Goal: Task Accomplishment & Management: Manage account settings

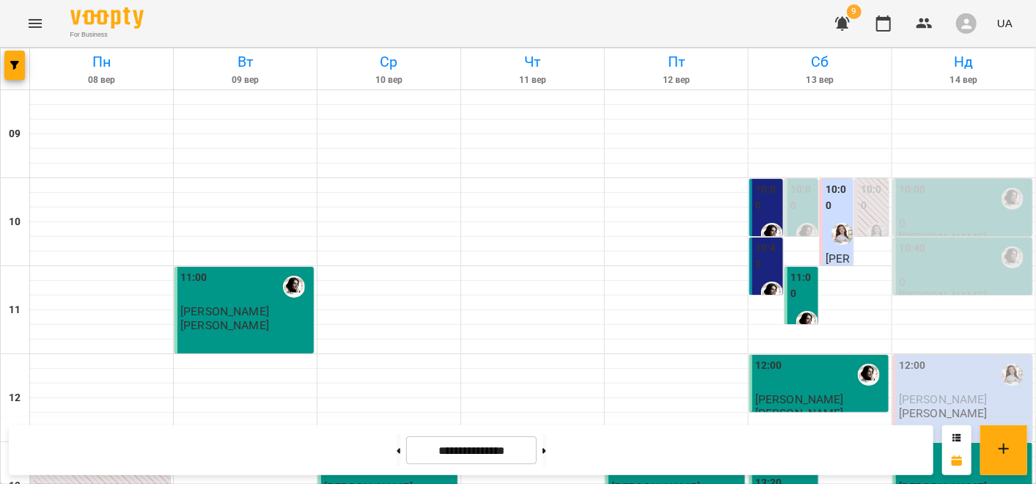
click at [932, 186] on div "10:00" at bounding box center [964, 199] width 131 height 34
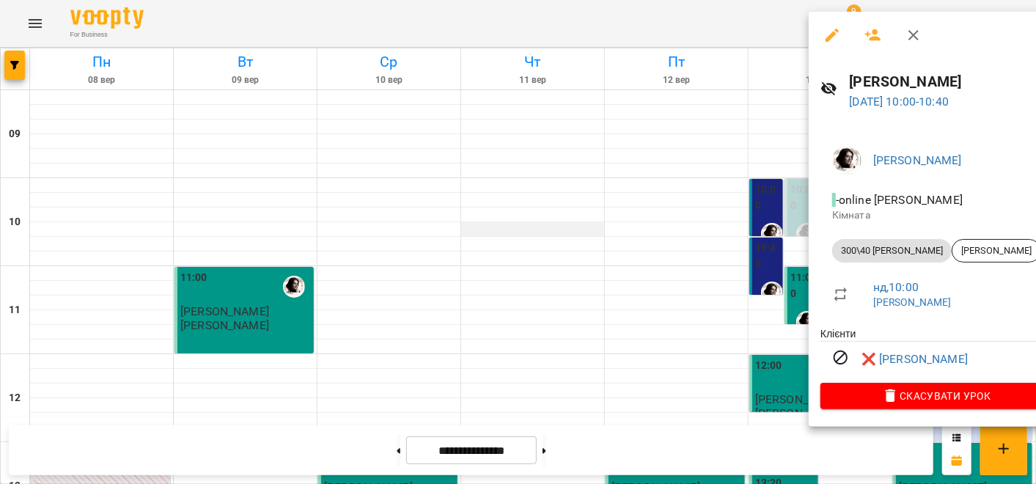
click at [561, 232] on div at bounding box center [518, 242] width 1036 height 484
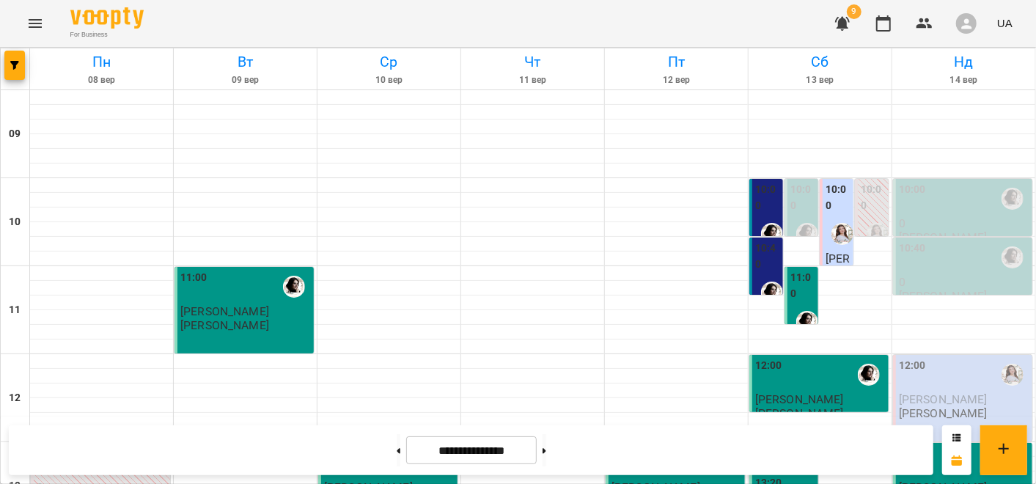
scroll to position [651, 0]
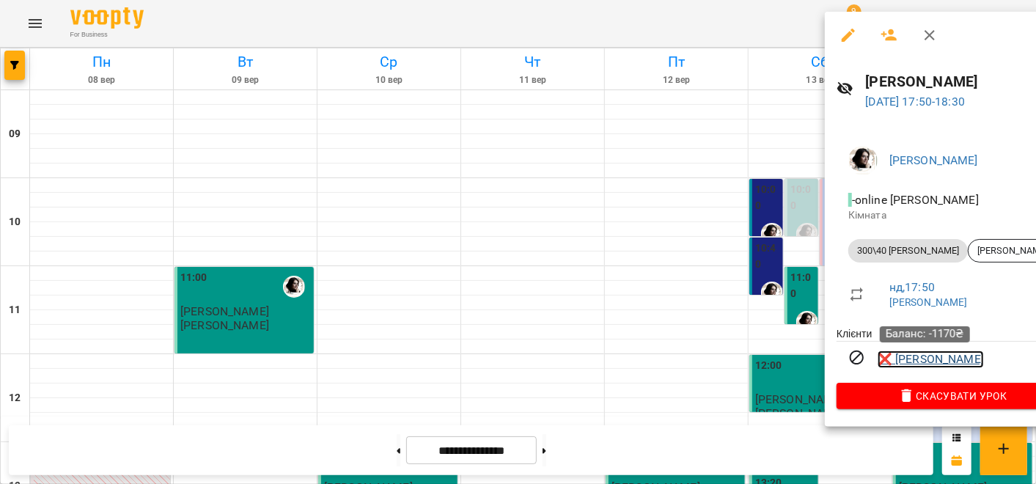
click at [921, 357] on link "❌ [PERSON_NAME]" at bounding box center [931, 360] width 106 height 18
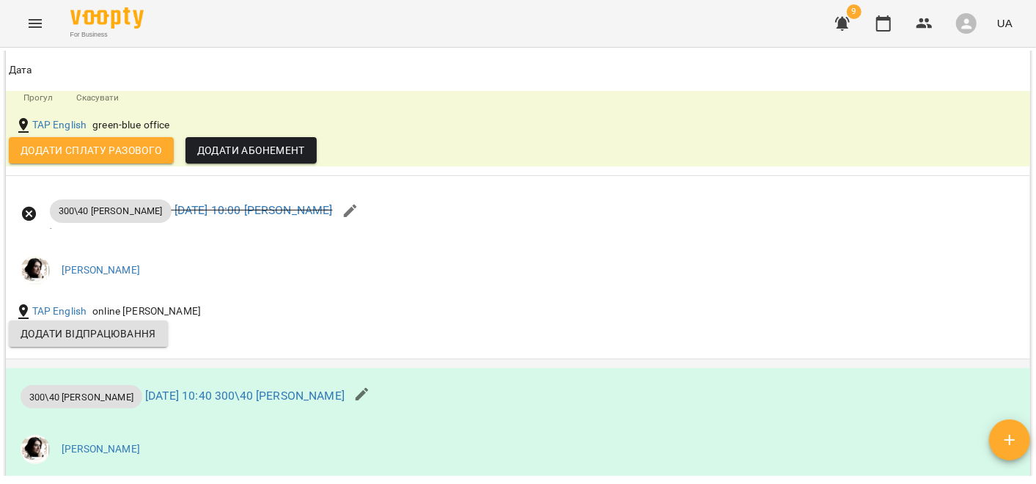
scroll to position [1548, 0]
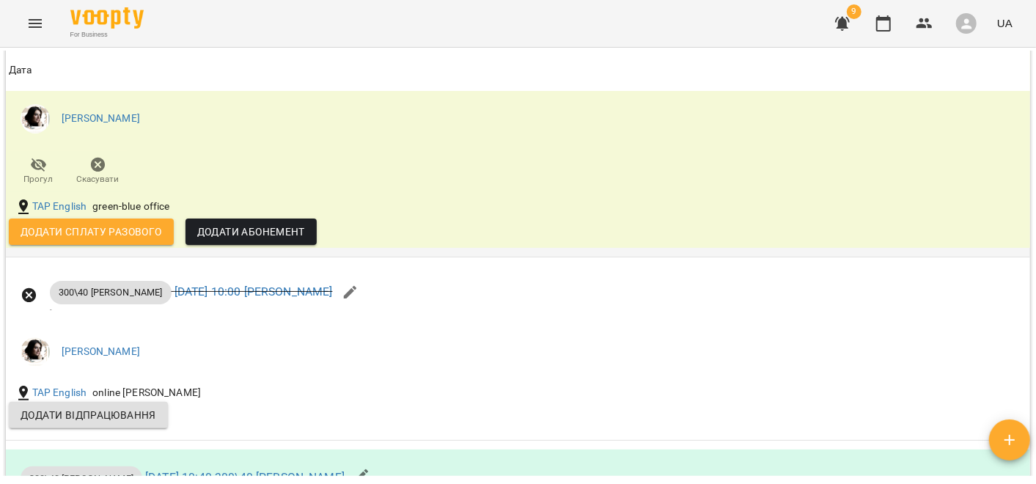
click at [67, 241] on span "Додати сплату разового" at bounding box center [92, 232] width 142 height 18
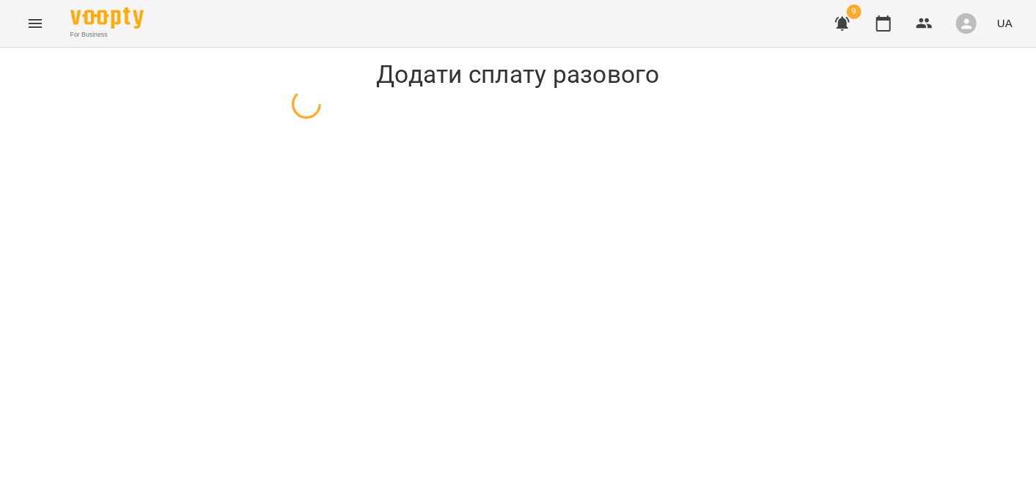
select select "**********"
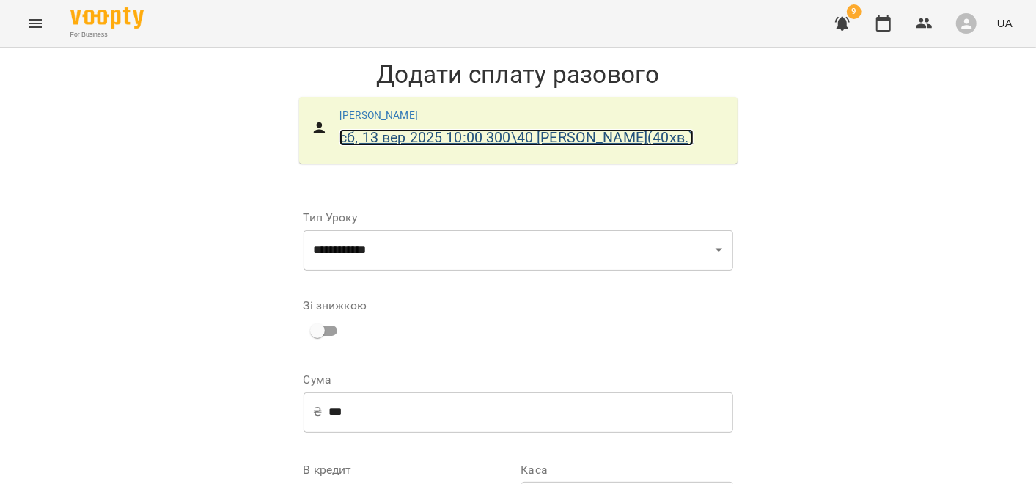
click at [388, 132] on link "[DATE] 10:00 300\40 [PERSON_NAME] ( 40 хв. )" at bounding box center [517, 137] width 354 height 17
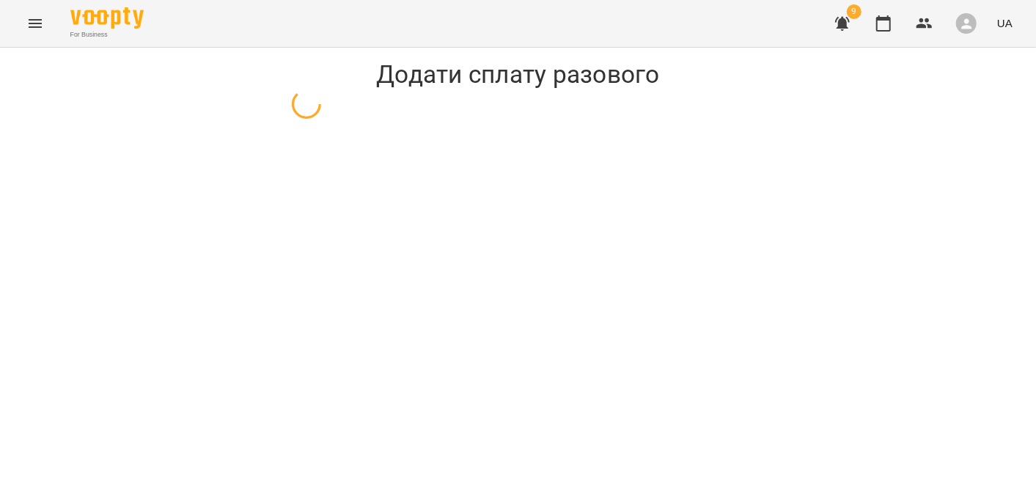
select select "**********"
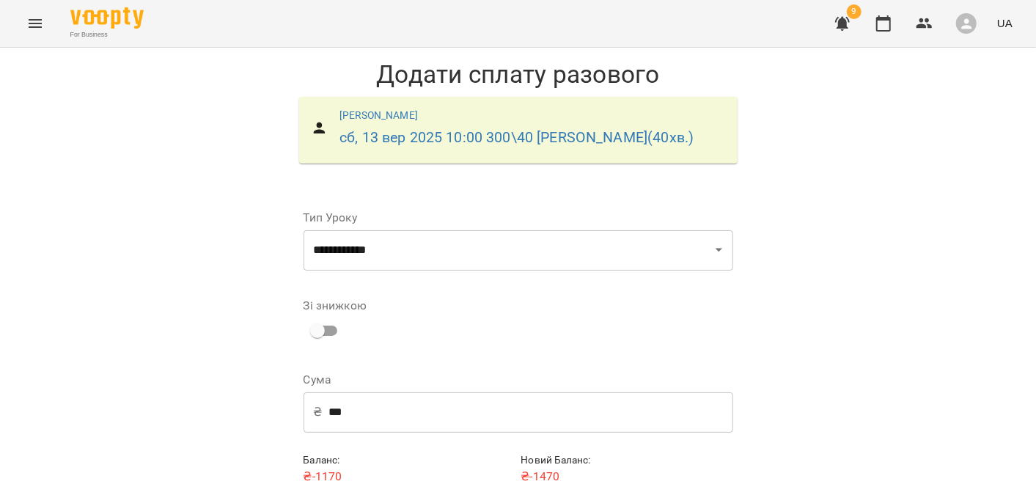
scroll to position [61, 0]
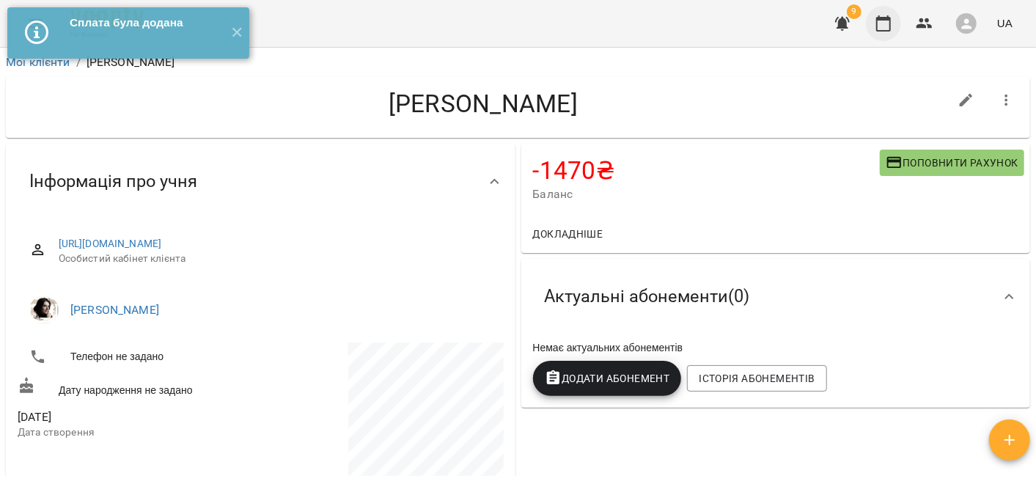
click at [887, 23] on icon "button" at bounding box center [884, 24] width 18 height 18
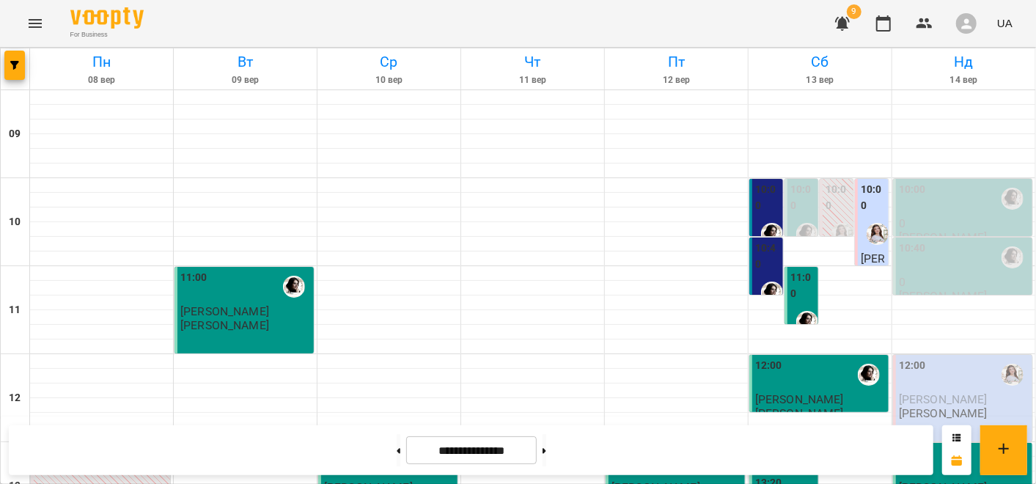
scroll to position [816, 0]
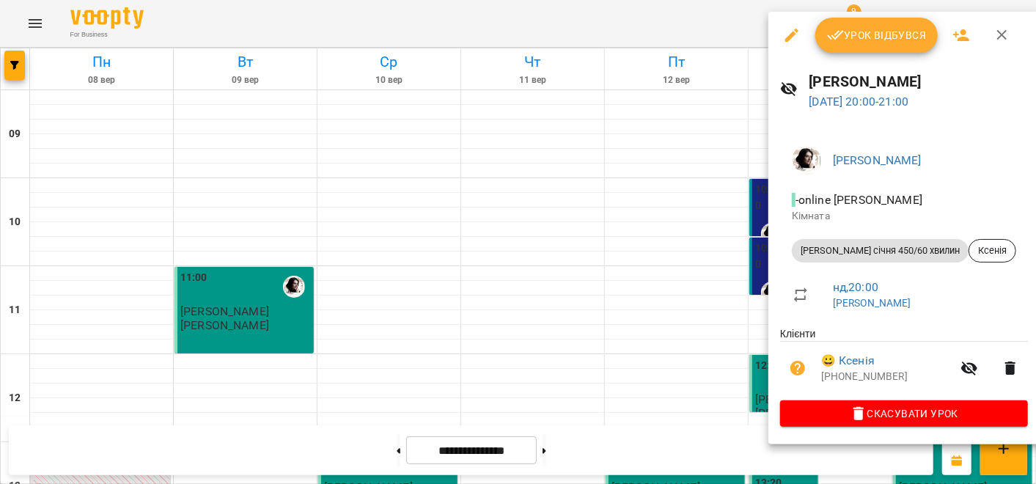
click at [879, 40] on span "Урок відбувся" at bounding box center [877, 35] width 100 height 18
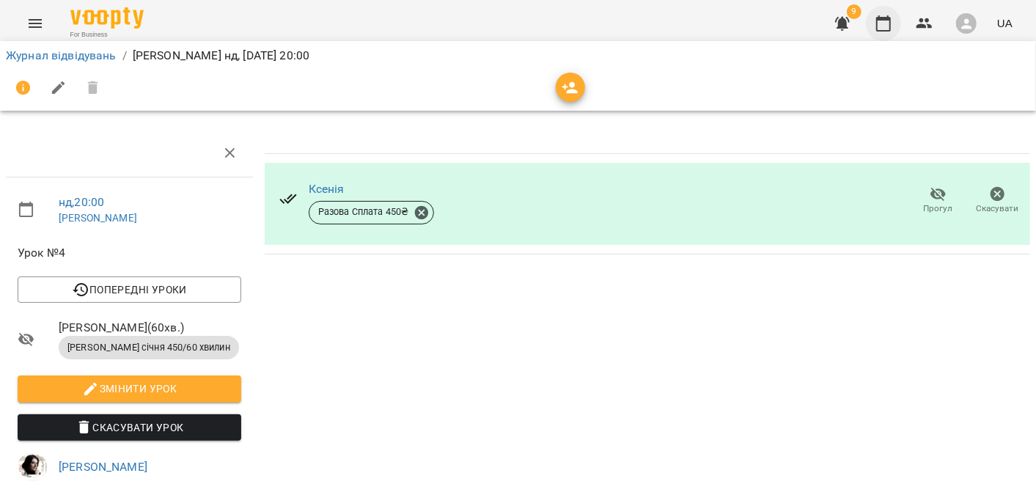
click at [878, 21] on icon "button" at bounding box center [883, 23] width 15 height 16
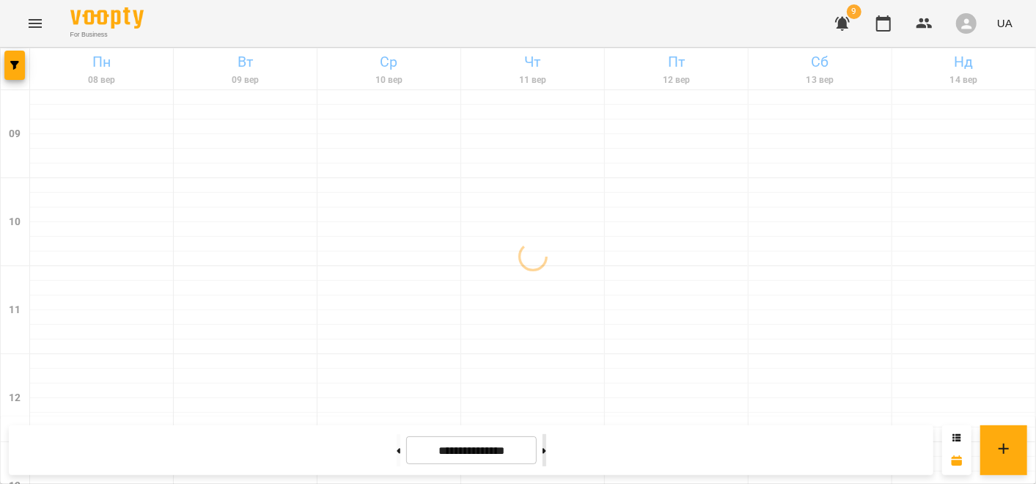
click at [546, 447] on button at bounding box center [545, 450] width 4 height 32
type input "**********"
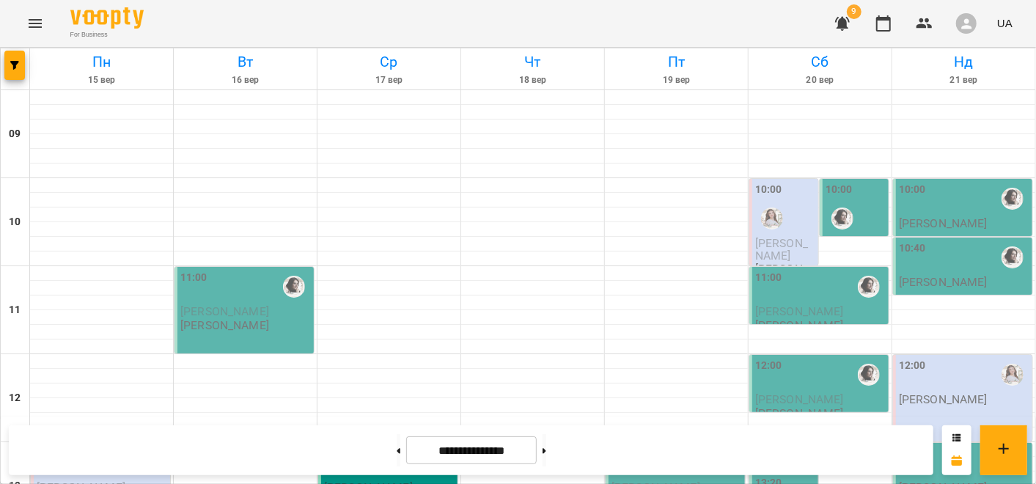
scroll to position [81, 0]
